Goal: Transaction & Acquisition: Purchase product/service

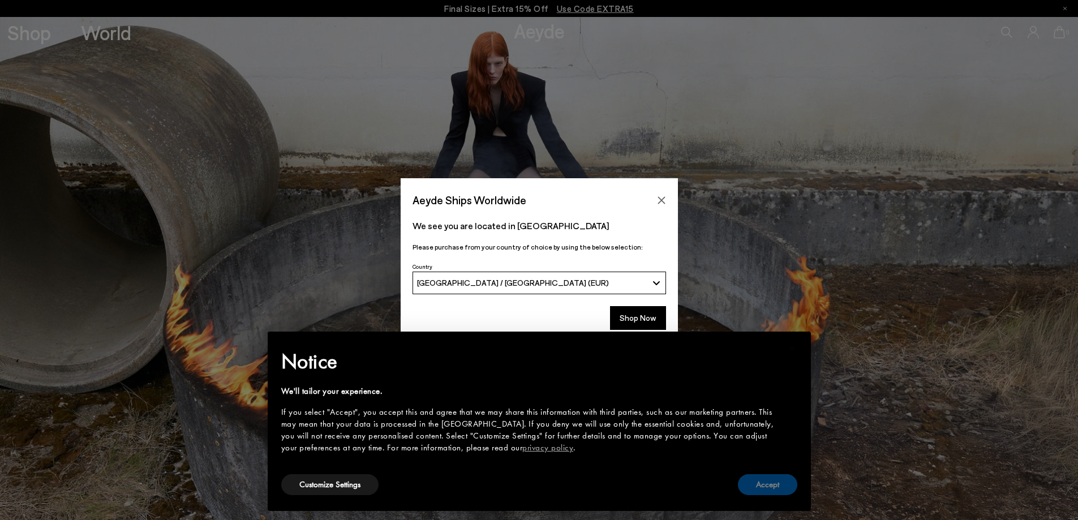
click at [769, 484] on button "Accept" at bounding box center [767, 484] width 59 height 21
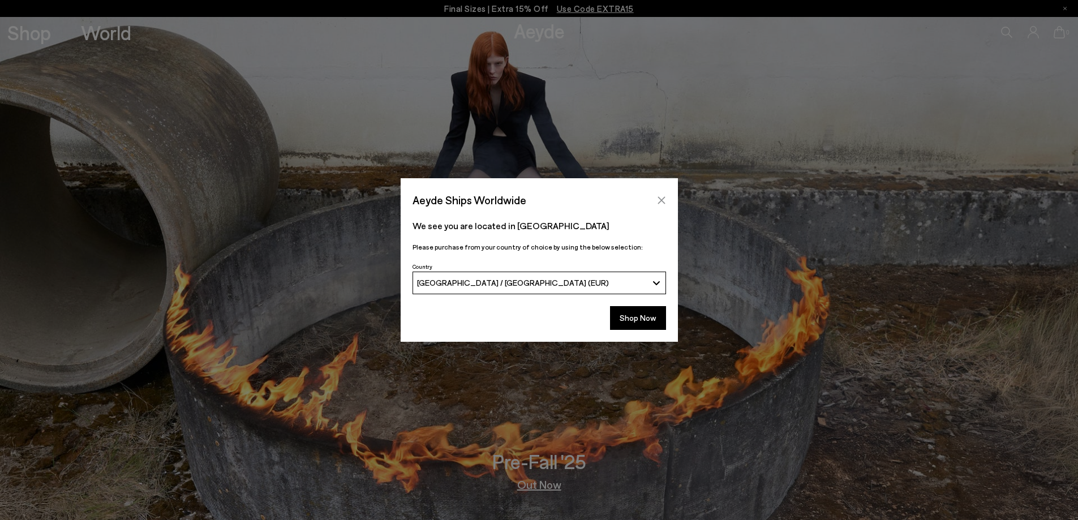
click at [662, 203] on icon "Close" at bounding box center [661, 200] width 9 height 9
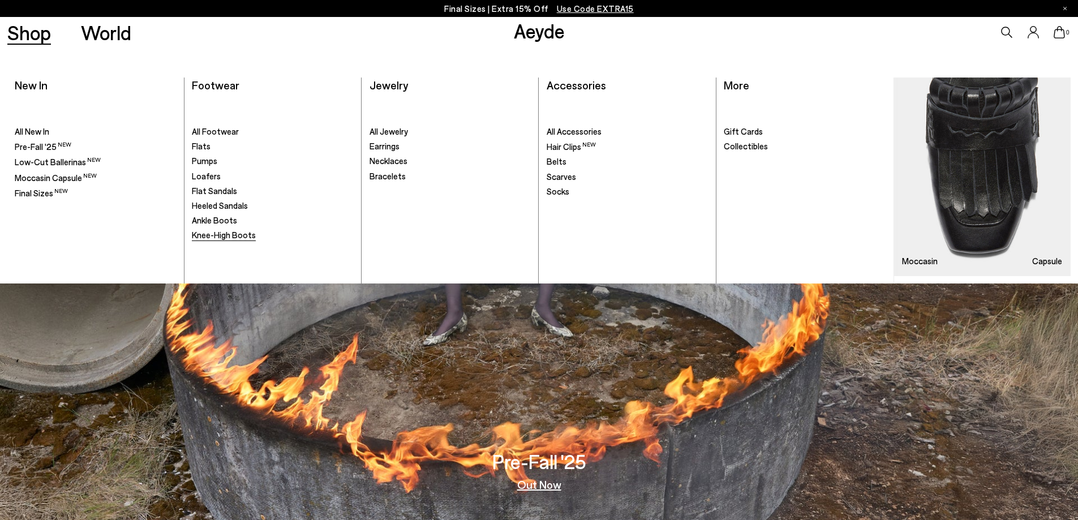
click at [241, 235] on span "Knee-High Boots" at bounding box center [224, 235] width 64 height 10
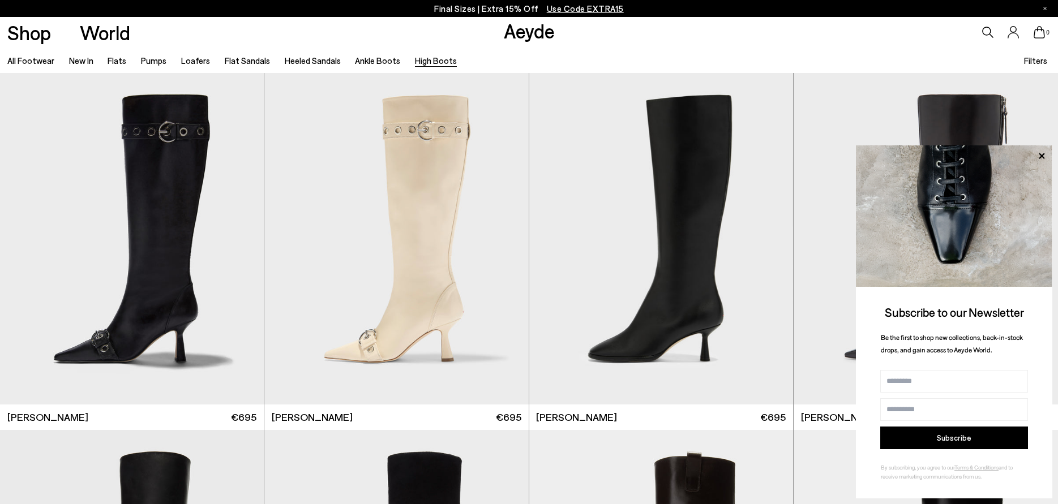
scroll to position [396, 0]
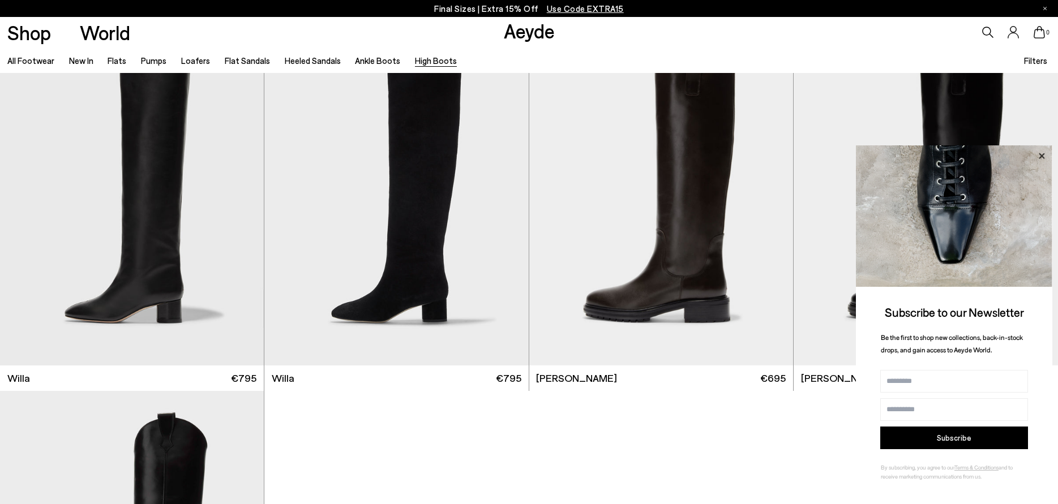
click at [1039, 155] on icon at bounding box center [1041, 156] width 15 height 15
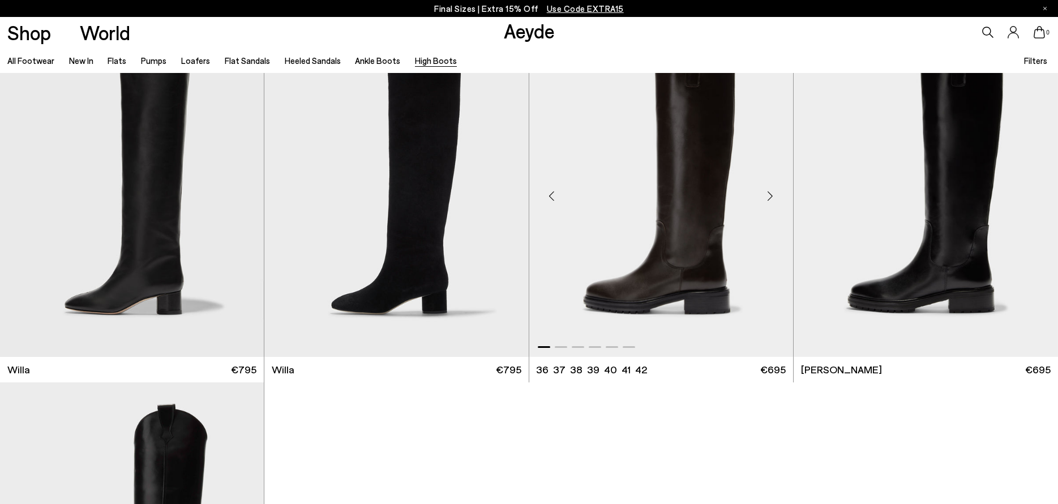
scroll to position [340, 0]
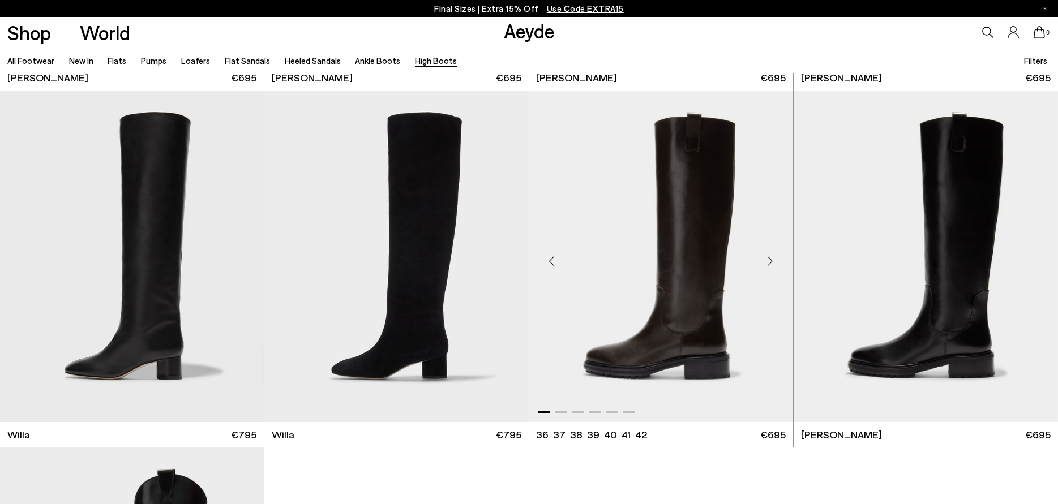
click at [720, 291] on img "1 / 6" at bounding box center [661, 257] width 264 height 332
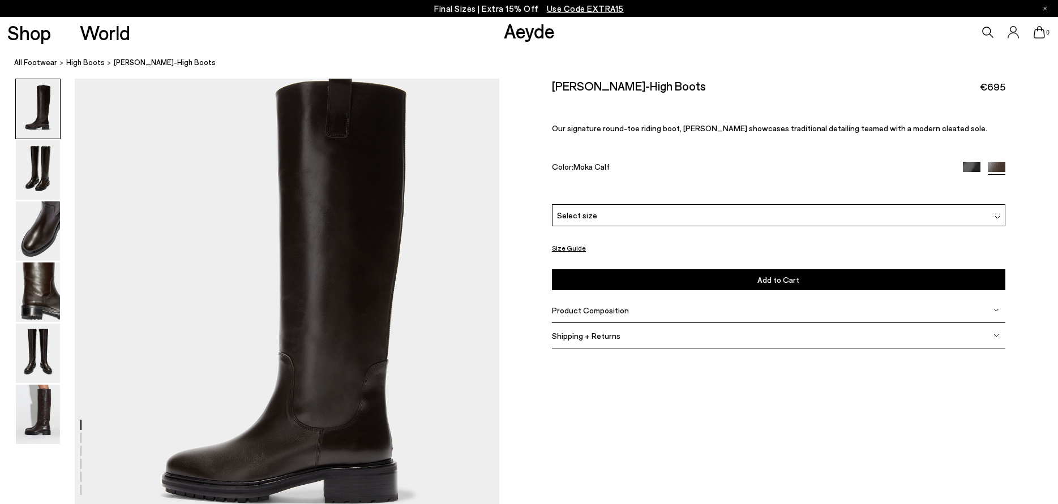
click at [973, 165] on img at bounding box center [972, 171] width 18 height 18
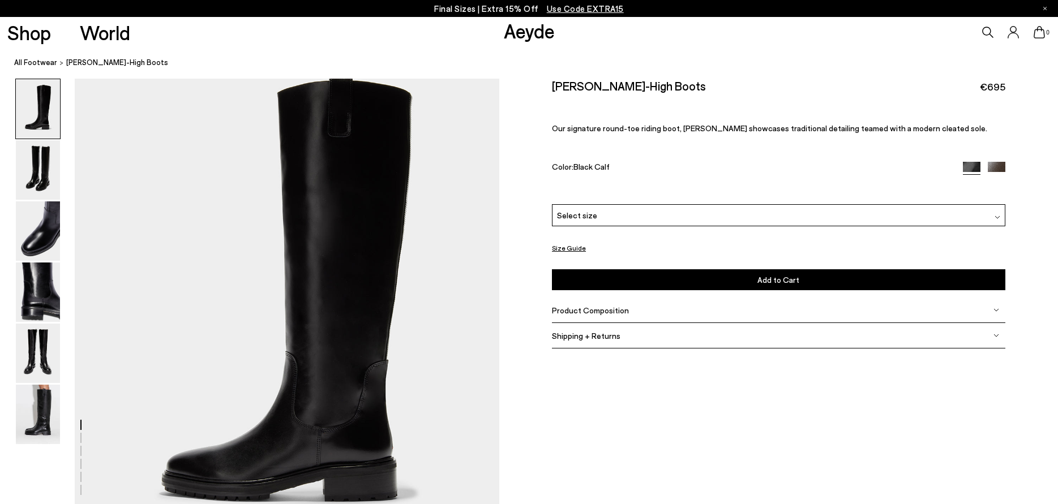
click at [1003, 162] on img at bounding box center [997, 171] width 18 height 18
